Goal: Transaction & Acquisition: Obtain resource

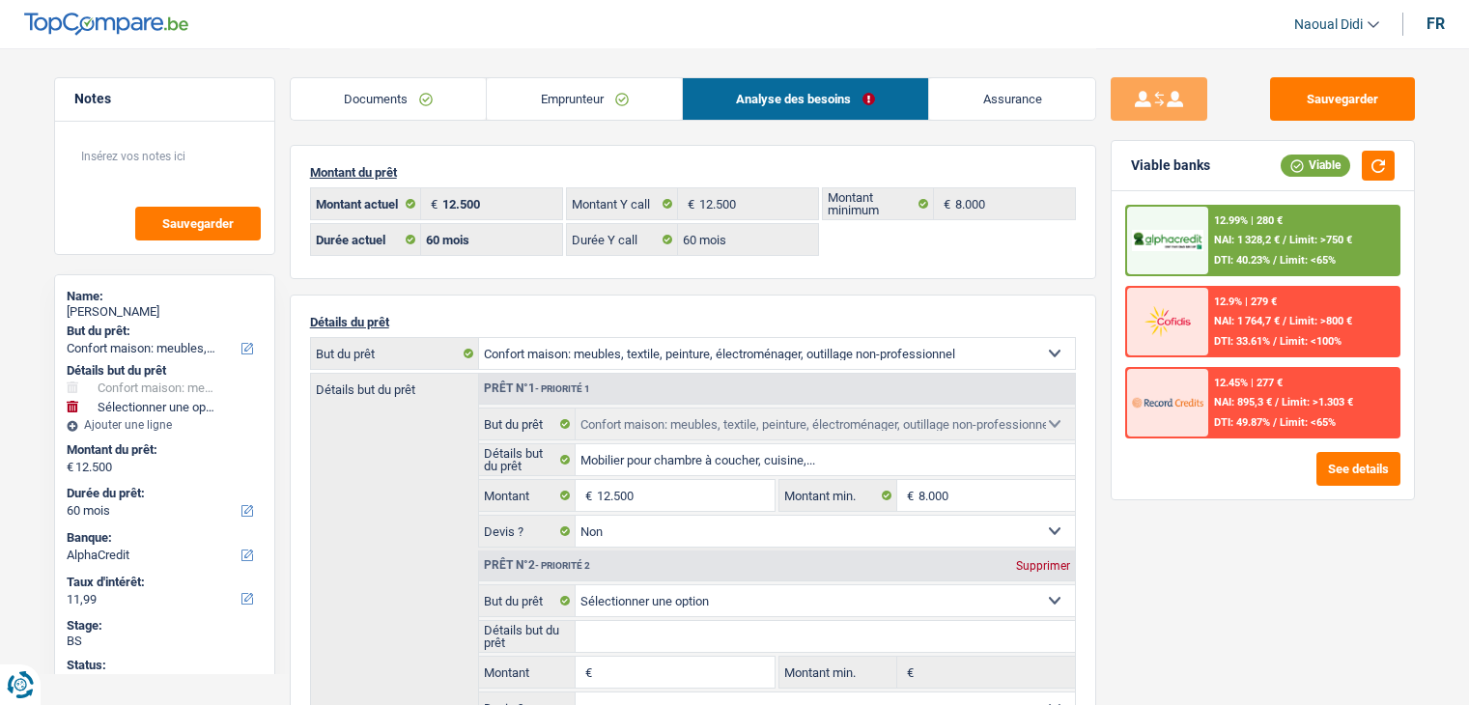
select select "household"
select select "60"
select select "alphacredit"
select select "60"
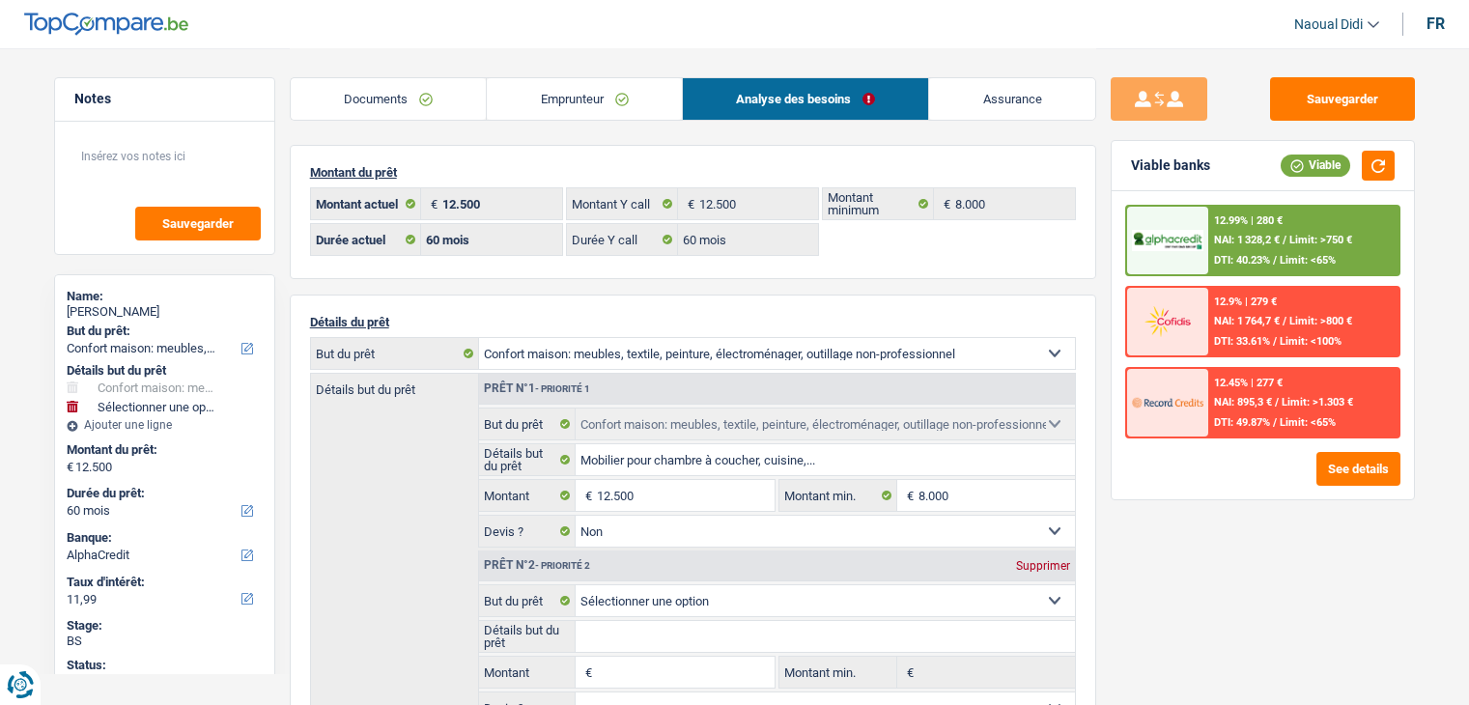
select select "60"
select select "household"
select select "false"
select select "60"
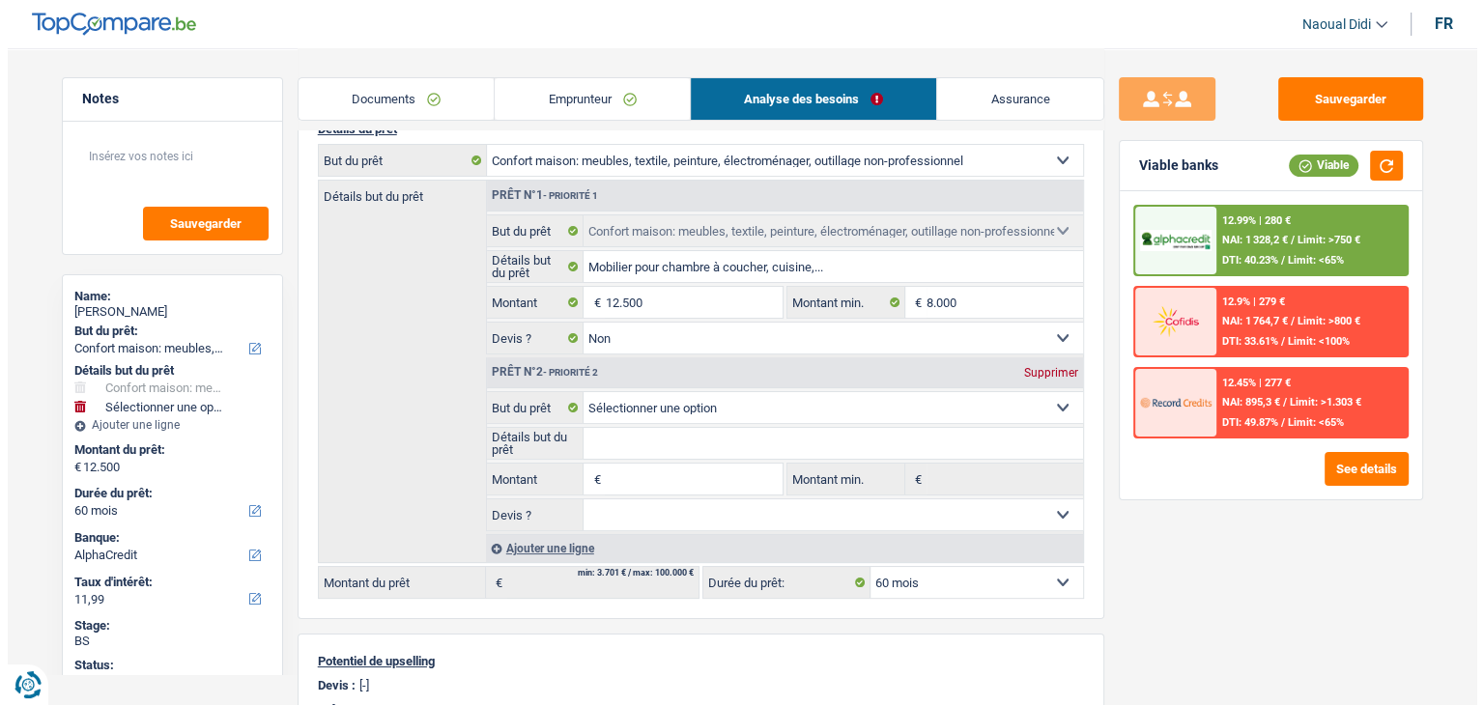
scroll to position [193, 0]
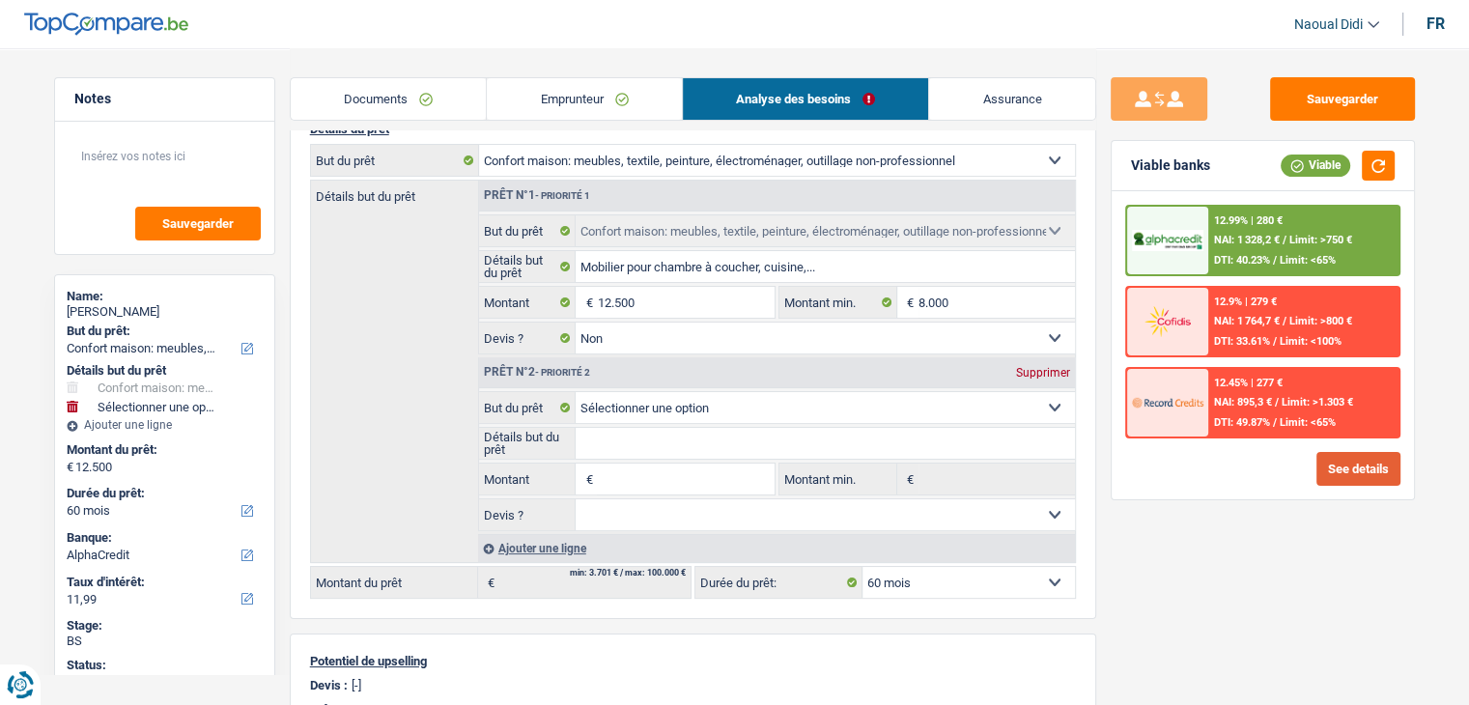
click at [1333, 467] on button "See details" at bounding box center [1359, 469] width 84 height 34
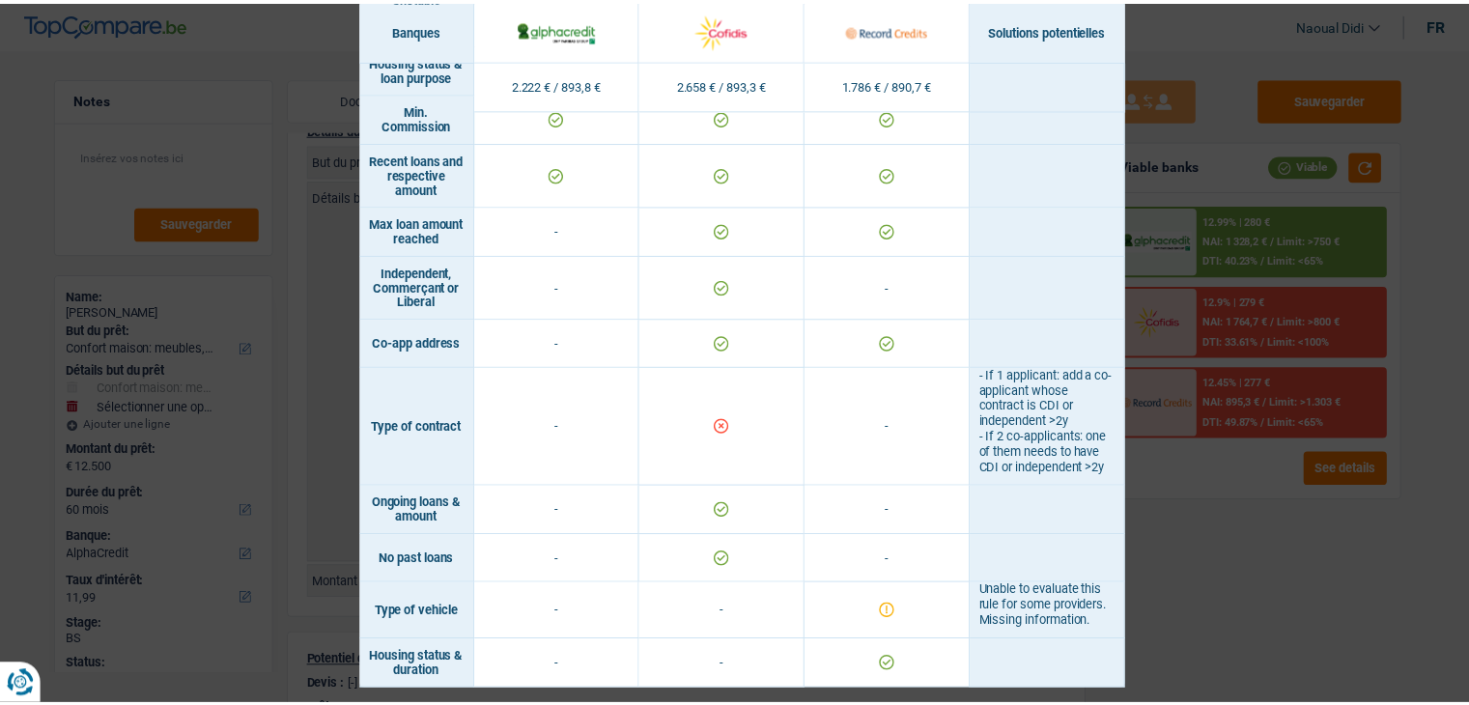
scroll to position [1204, 0]
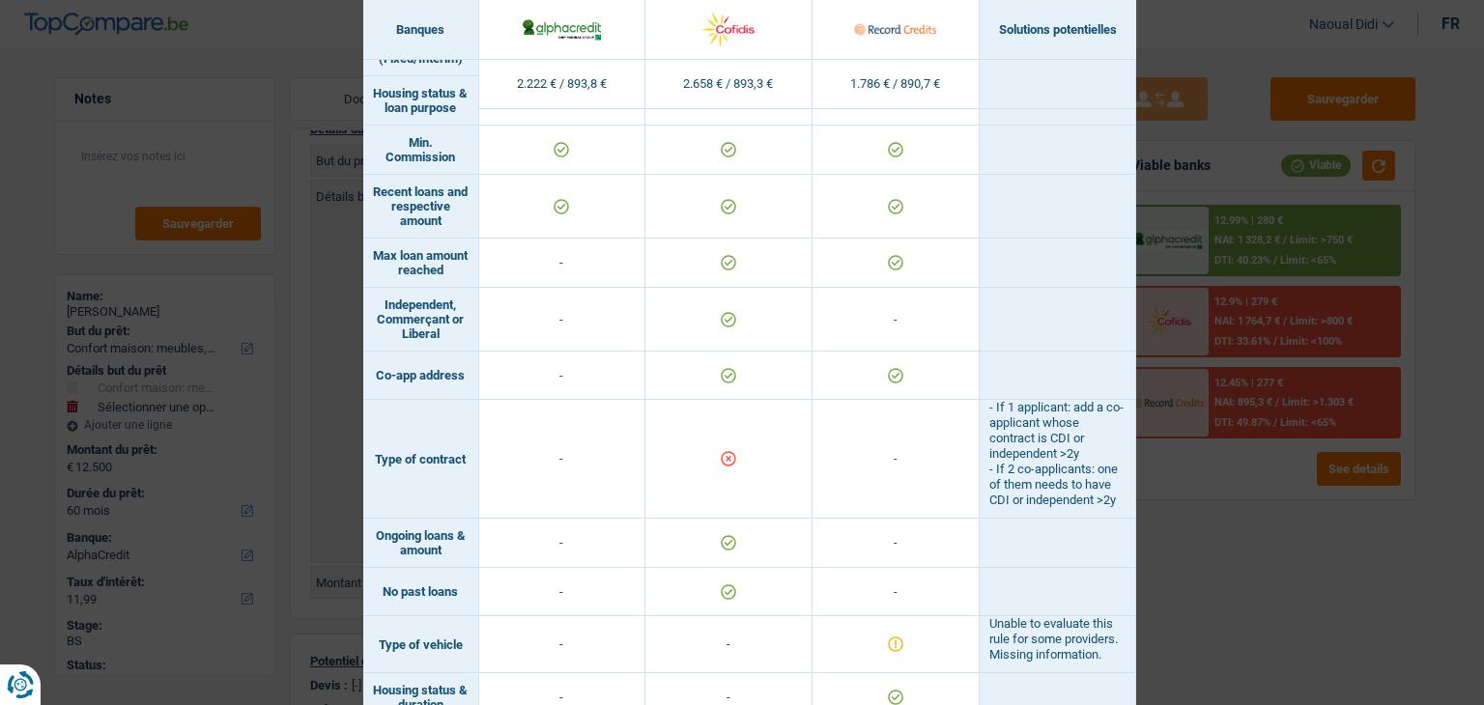
click at [1228, 505] on div "Banks conditions × Banques Solutions potentielles Revenus / Charges 2.222 € / 8…" at bounding box center [742, 352] width 1484 height 705
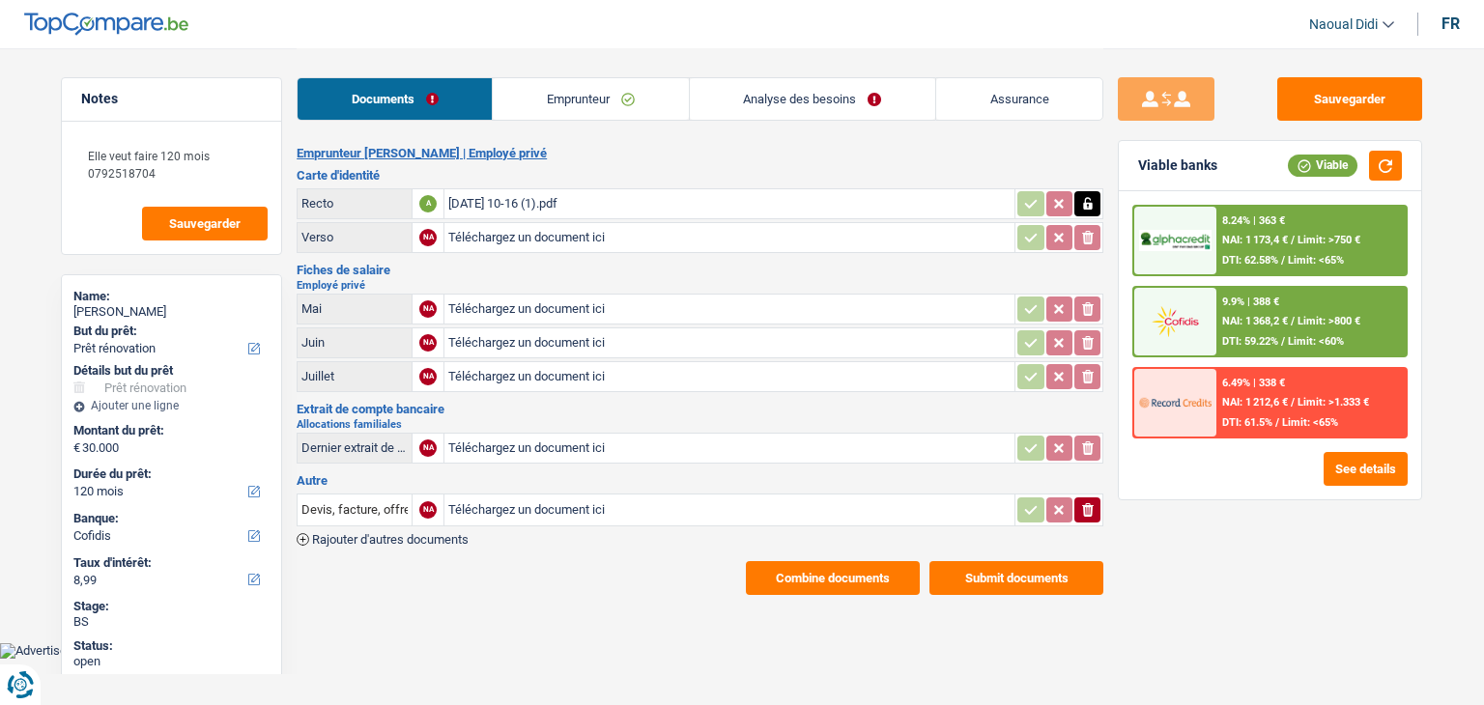
select select "renovation"
select select "120"
select select "cofidis"
click at [536, 205] on div "[DATE] 10-16 (1).pdf" at bounding box center [729, 203] width 562 height 29
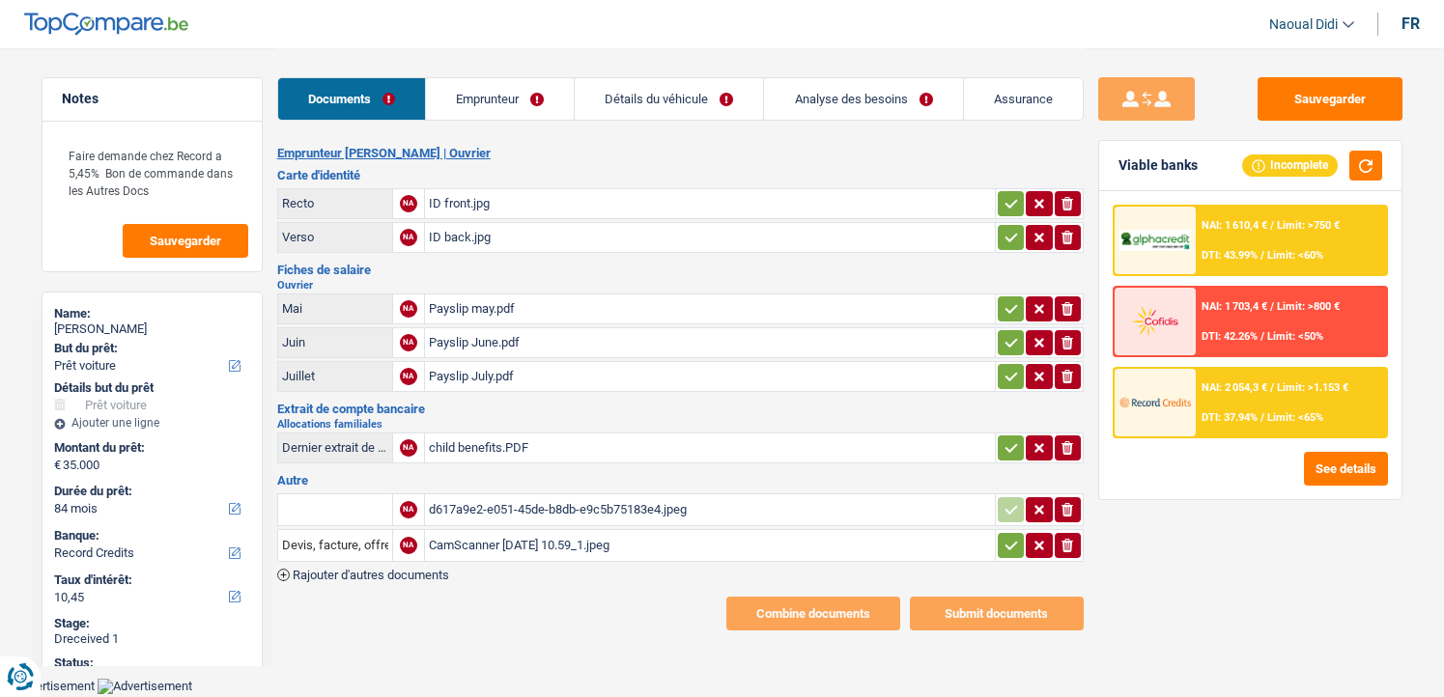
select select "car"
select select "84"
select select "record credits"
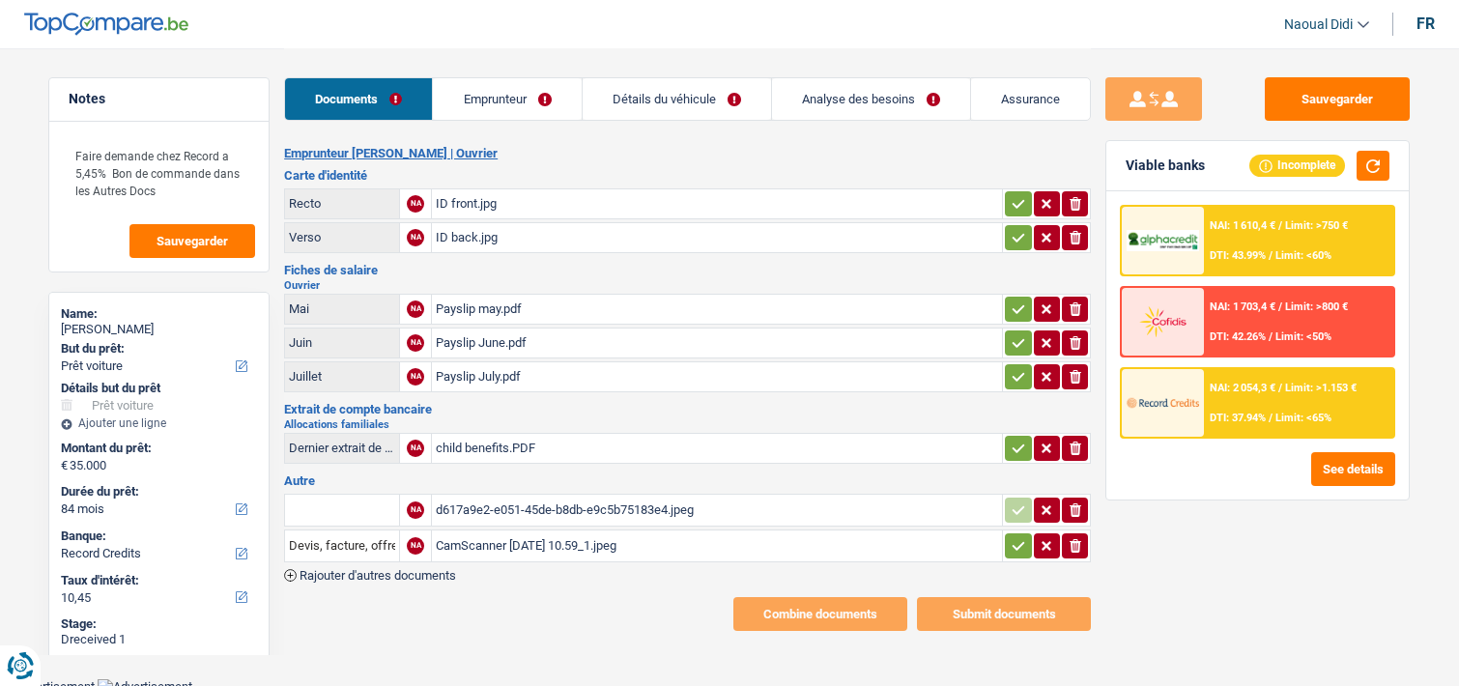
select select "car"
select select "84"
select select "record credits"
